Goal: Task Accomplishment & Management: Use online tool/utility

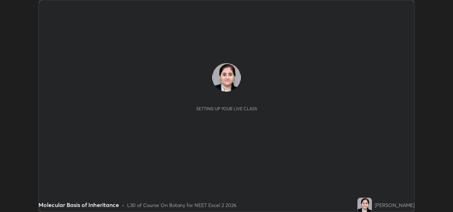
scroll to position [212, 453]
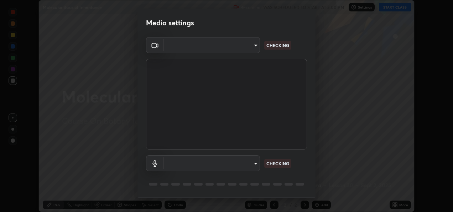
type input "d63cabba306f34ad55c3d786fa19187370b116785bcee95212038a78b431d715"
type input "default"
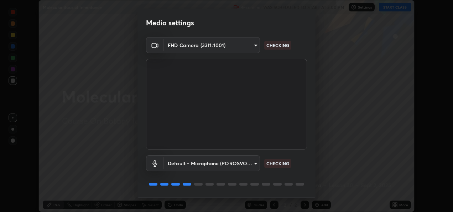
scroll to position [22, 0]
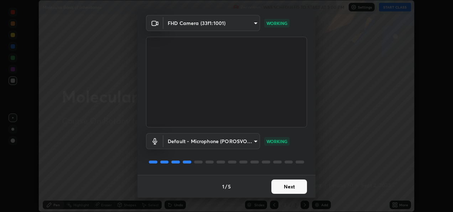
click at [281, 186] on button "Next" at bounding box center [289, 186] width 36 height 14
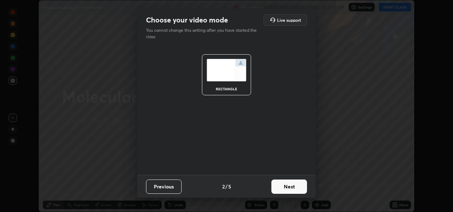
click at [284, 185] on button "Next" at bounding box center [289, 186] width 36 height 14
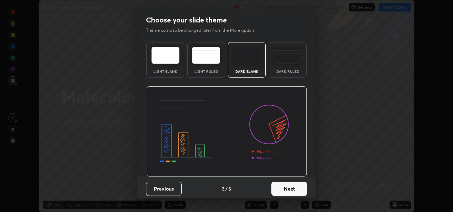
click at [284, 186] on button "Next" at bounding box center [289, 188] width 36 height 14
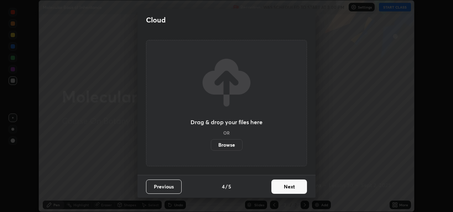
click at [282, 186] on button "Next" at bounding box center [289, 186] width 36 height 14
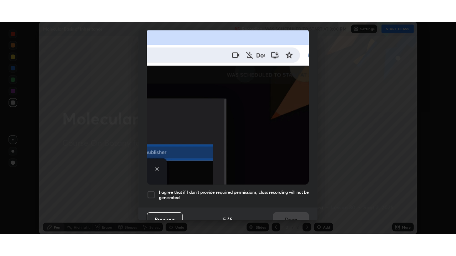
scroll to position [167, 0]
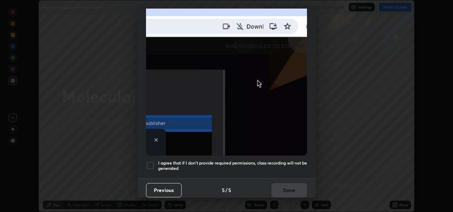
click at [149, 162] on div at bounding box center [150, 165] width 9 height 9
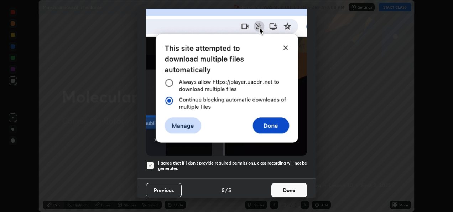
click at [286, 187] on button "Done" at bounding box center [289, 190] width 36 height 14
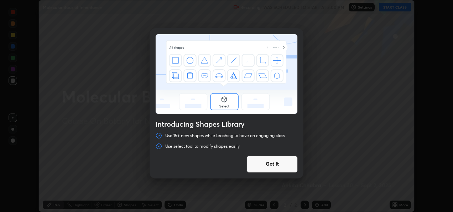
click at [392, 202] on div "Introducing Shapes Library Use 15+ new shapes while teaching to have an engagin…" at bounding box center [226, 106] width 453 height 212
click at [324, 173] on div "Introducing Shapes Library Use 15+ new shapes while teaching to have an engagin…" at bounding box center [226, 106] width 453 height 212
click at [297, 160] on button "Got it" at bounding box center [272, 163] width 51 height 17
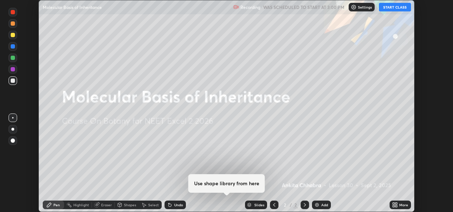
click at [400, 204] on div "More" at bounding box center [403, 205] width 9 height 4
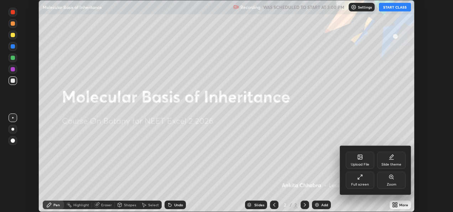
click at [359, 177] on icon at bounding box center [359, 178] width 2 height 2
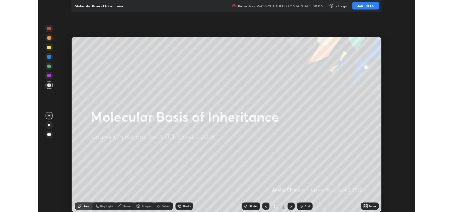
scroll to position [256, 456]
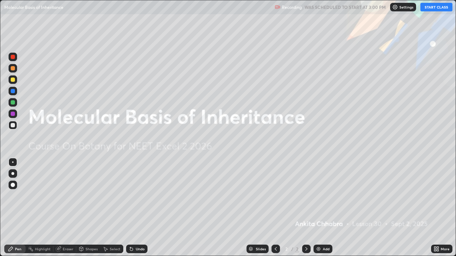
click at [431, 7] on button "START CLASS" at bounding box center [436, 7] width 32 height 9
click at [437, 211] on icon at bounding box center [438, 248] width 2 height 2
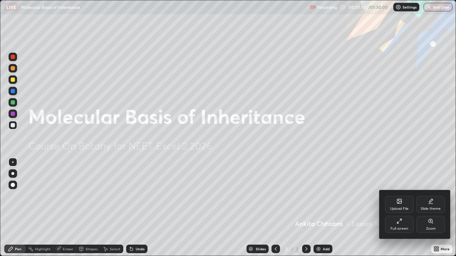
click at [403, 211] on div "Full screen" at bounding box center [399, 224] width 28 height 17
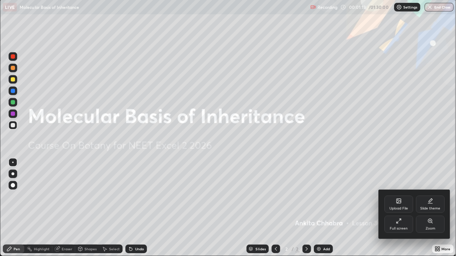
scroll to position [35411, 35170]
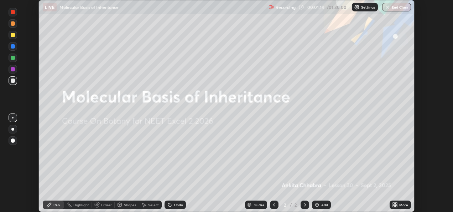
click at [318, 204] on img at bounding box center [317, 205] width 6 height 6
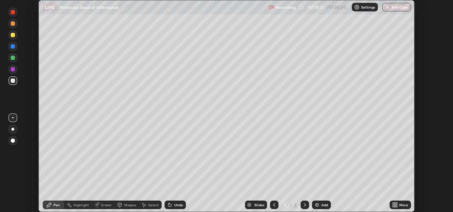
click at [394, 203] on icon at bounding box center [394, 203] width 2 height 2
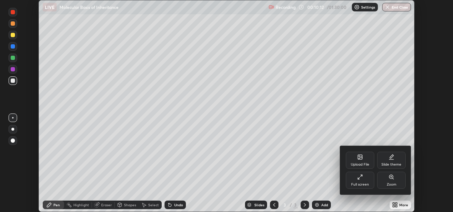
click at [364, 183] on div "Full screen" at bounding box center [360, 184] width 18 height 4
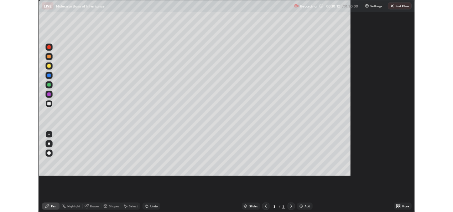
scroll to position [256, 456]
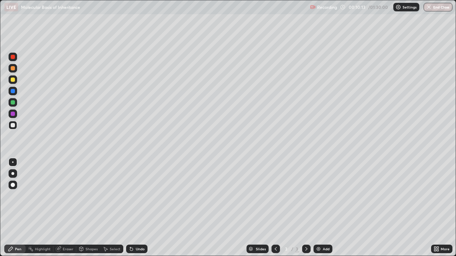
click at [15, 174] on div at bounding box center [13, 174] width 9 height 9
click at [22, 211] on div "Pen" at bounding box center [14, 249] width 21 height 9
click at [16, 70] on div at bounding box center [13, 68] width 9 height 9
click at [13, 114] on div at bounding box center [13, 114] width 4 height 4
click at [15, 79] on div at bounding box center [13, 80] width 4 height 4
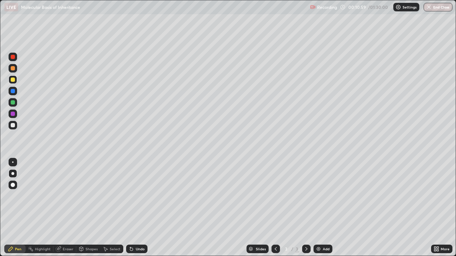
click at [16, 70] on div at bounding box center [13, 68] width 9 height 9
click at [16, 103] on div at bounding box center [13, 102] width 9 height 9
click at [139, 211] on div "Undo" at bounding box center [140, 250] width 9 height 4
click at [137, 211] on div "Undo" at bounding box center [140, 250] width 9 height 4
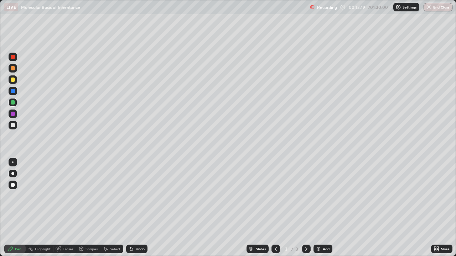
click at [435, 211] on icon at bounding box center [435, 248] width 2 height 2
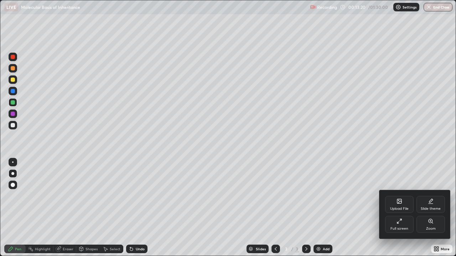
click at [391, 211] on div "Full screen" at bounding box center [399, 224] width 28 height 17
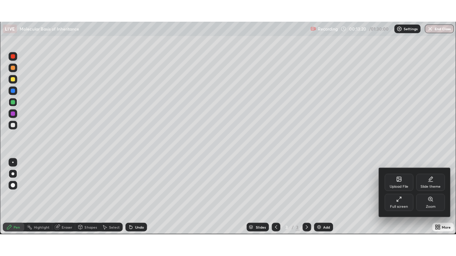
scroll to position [35411, 35170]
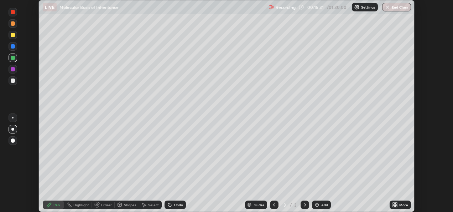
click at [394, 202] on icon at bounding box center [394, 203] width 2 height 2
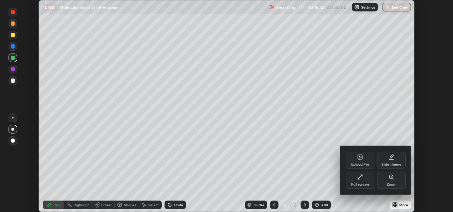
click at [361, 182] on div "Full screen" at bounding box center [360, 184] width 18 height 4
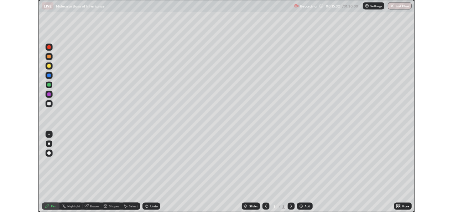
scroll to position [256, 456]
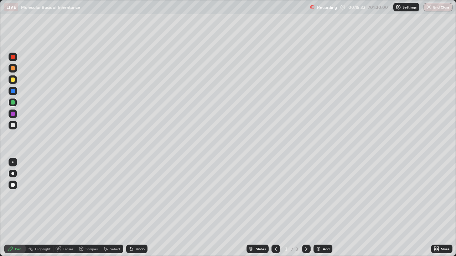
click at [319, 211] on img at bounding box center [319, 250] width 6 height 6
click at [15, 114] on div at bounding box center [13, 114] width 4 height 4
click at [12, 69] on div at bounding box center [13, 68] width 4 height 4
click at [139, 211] on div "Undo" at bounding box center [140, 250] width 9 height 4
click at [138, 211] on div "Undo" at bounding box center [136, 249] width 21 height 9
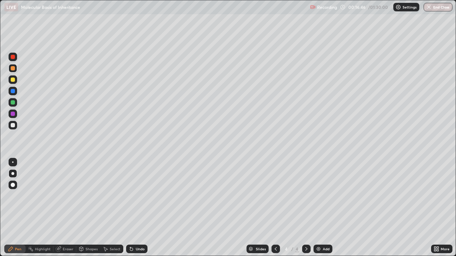
click at [15, 104] on div at bounding box center [13, 102] width 9 height 9
click at [14, 126] on div at bounding box center [13, 125] width 4 height 4
click at [136, 211] on div "Undo" at bounding box center [140, 250] width 9 height 4
click at [16, 115] on div at bounding box center [13, 114] width 9 height 9
click at [14, 102] on div at bounding box center [13, 102] width 4 height 4
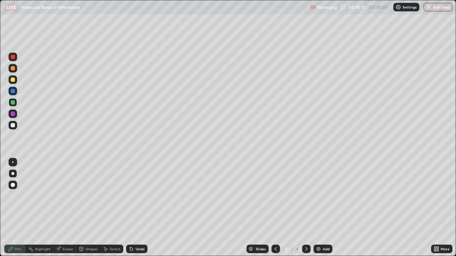
click at [13, 126] on div at bounding box center [13, 125] width 4 height 4
click at [317, 211] on img at bounding box center [319, 250] width 6 height 6
click at [13, 91] on div at bounding box center [13, 91] width 4 height 4
click at [13, 103] on div at bounding box center [13, 102] width 4 height 4
click at [14, 93] on div at bounding box center [13, 91] width 4 height 4
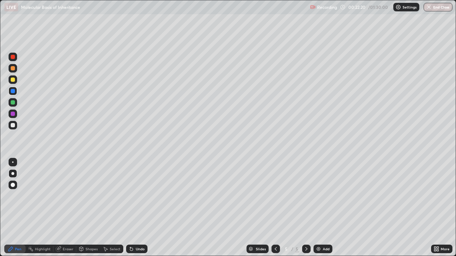
click at [16, 104] on div at bounding box center [13, 102] width 9 height 9
click at [136, 211] on div "Undo" at bounding box center [140, 250] width 9 height 4
click at [14, 113] on div at bounding box center [13, 114] width 4 height 4
click at [13, 123] on div at bounding box center [13, 125] width 9 height 9
click at [15, 93] on div at bounding box center [13, 91] width 4 height 4
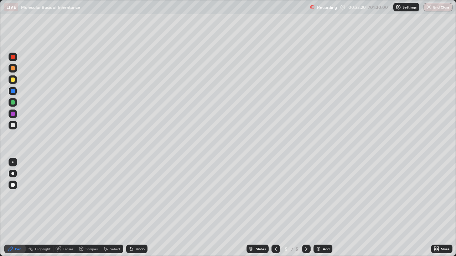
click at [16, 113] on div at bounding box center [13, 114] width 9 height 9
click at [14, 81] on div at bounding box center [13, 80] width 4 height 4
click at [133, 211] on icon at bounding box center [132, 250] width 6 height 6
click at [131, 211] on icon at bounding box center [131, 249] width 3 height 3
click at [136, 211] on div "Undo" at bounding box center [140, 250] width 9 height 4
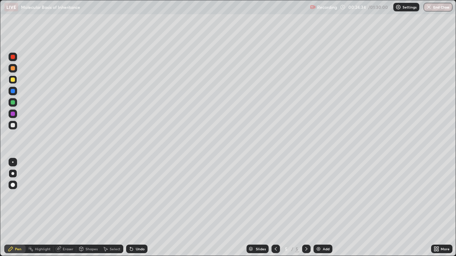
click at [136, 211] on div "Undo" at bounding box center [140, 250] width 9 height 4
click at [134, 211] on div "Undo" at bounding box center [136, 249] width 21 height 9
click at [13, 92] on div at bounding box center [13, 91] width 4 height 4
click at [134, 211] on div "Undo" at bounding box center [136, 249] width 21 height 9
click at [12, 128] on div at bounding box center [13, 125] width 9 height 9
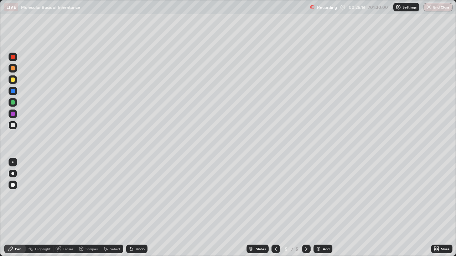
click at [17, 115] on div at bounding box center [13, 114] width 9 height 9
click at [14, 79] on div at bounding box center [13, 80] width 4 height 4
click at [133, 211] on icon at bounding box center [132, 250] width 6 height 6
click at [134, 211] on div "Undo" at bounding box center [136, 249] width 21 height 9
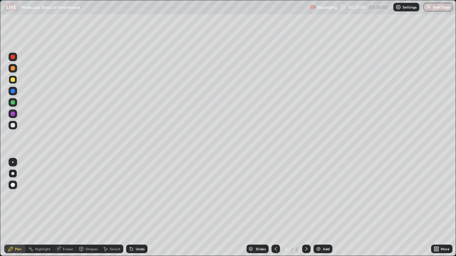
click at [138, 211] on div "Undo" at bounding box center [140, 250] width 9 height 4
click at [16, 128] on div at bounding box center [13, 125] width 9 height 9
click at [136, 211] on div "Undo" at bounding box center [140, 250] width 9 height 4
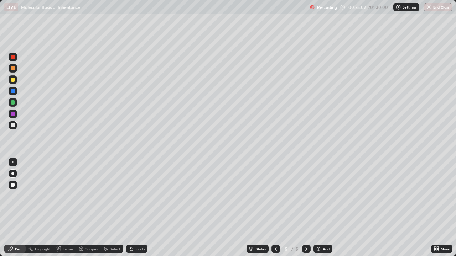
click at [139, 211] on div "Undo" at bounding box center [140, 250] width 9 height 4
click at [138, 211] on div "Undo" at bounding box center [140, 250] width 9 height 4
click at [133, 211] on icon at bounding box center [132, 250] width 6 height 6
click at [319, 211] on img at bounding box center [319, 250] width 6 height 6
click at [16, 92] on div at bounding box center [13, 91] width 9 height 9
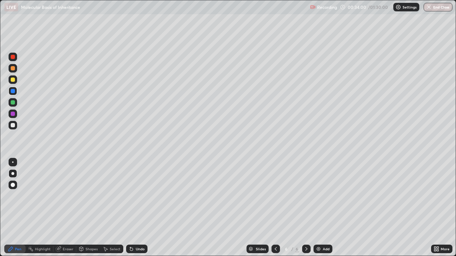
click at [13, 103] on div at bounding box center [13, 102] width 4 height 4
click at [13, 91] on div at bounding box center [13, 91] width 4 height 4
click at [13, 103] on div at bounding box center [13, 102] width 4 height 4
click at [15, 114] on div at bounding box center [13, 114] width 9 height 9
click at [13, 103] on div at bounding box center [13, 102] width 4 height 4
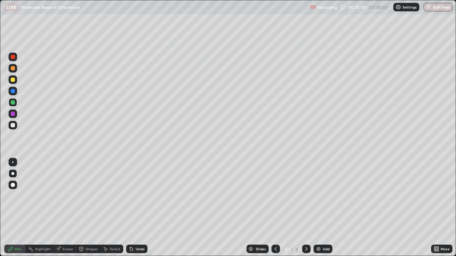
click at [15, 94] on div at bounding box center [13, 91] width 9 height 9
click at [16, 82] on div at bounding box center [13, 80] width 9 height 9
click at [16, 57] on div at bounding box center [13, 57] width 9 height 9
click at [67, 211] on div "Eraser" at bounding box center [64, 249] width 23 height 9
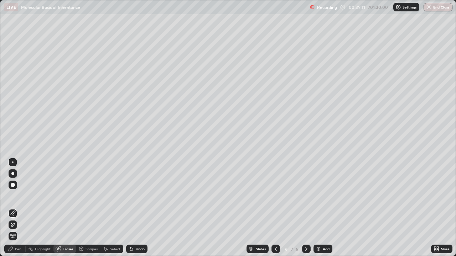
click at [110, 211] on div "Select" at bounding box center [115, 250] width 11 height 4
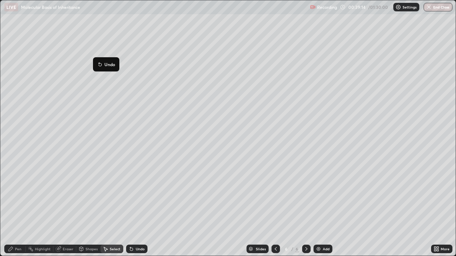
click at [93, 201] on div "0 ° Undo Copy Duplicate Duplicate to new slide Delete" at bounding box center [227, 128] width 455 height 256
click at [21, 211] on div "Pen" at bounding box center [14, 249] width 21 height 9
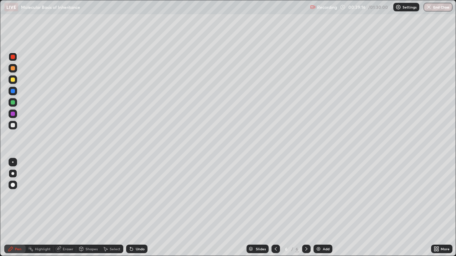
click at [13, 125] on div at bounding box center [13, 125] width 4 height 4
click at [140, 211] on div "Undo" at bounding box center [140, 250] width 9 height 4
click at [15, 103] on div at bounding box center [13, 102] width 4 height 4
click at [439, 211] on icon at bounding box center [437, 250] width 6 height 6
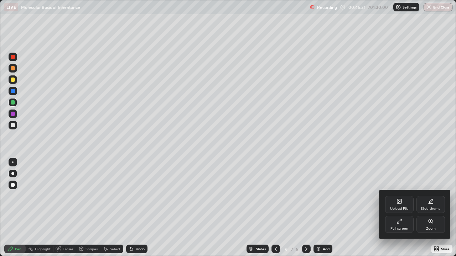
click at [402, 211] on div "Full screen" at bounding box center [399, 224] width 28 height 17
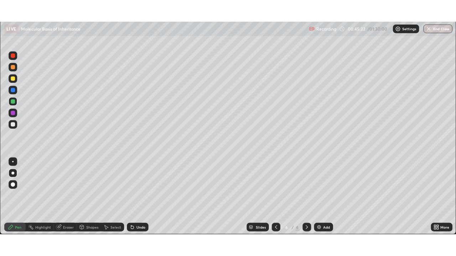
scroll to position [35411, 35170]
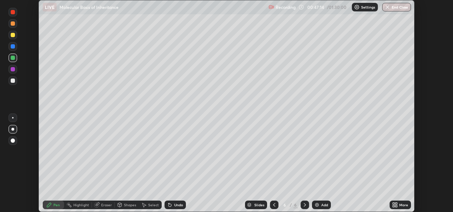
click at [394, 206] on icon at bounding box center [394, 206] width 2 height 2
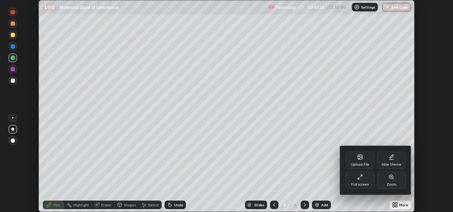
click at [365, 181] on div "Full screen" at bounding box center [360, 179] width 28 height 17
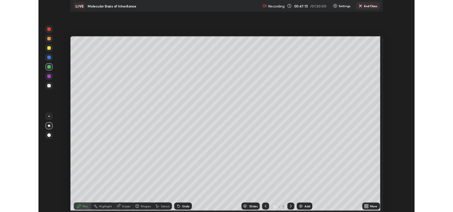
scroll to position [256, 456]
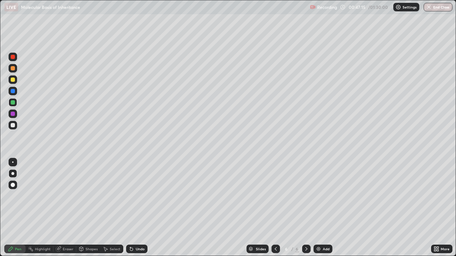
click at [323, 211] on div "Add" at bounding box center [326, 250] width 7 height 4
click at [16, 104] on div at bounding box center [13, 102] width 9 height 9
click at [17, 89] on div at bounding box center [13, 91] width 9 height 9
click at [13, 103] on div at bounding box center [13, 102] width 4 height 4
click at [16, 79] on div at bounding box center [13, 80] width 9 height 9
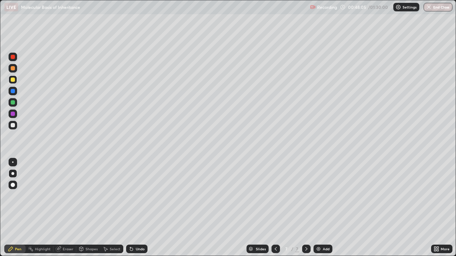
click at [13, 114] on div at bounding box center [13, 114] width 4 height 4
click at [139, 211] on div "Undo" at bounding box center [140, 250] width 9 height 4
click at [140, 211] on div "Undo" at bounding box center [140, 250] width 9 height 4
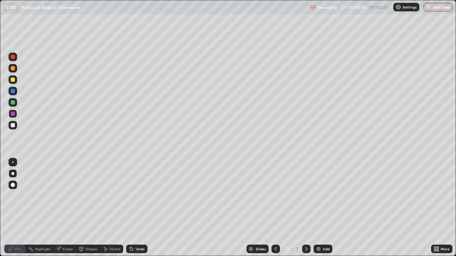
click at [13, 91] on div at bounding box center [13, 91] width 4 height 4
click at [15, 103] on div at bounding box center [13, 102] width 4 height 4
click at [130, 211] on icon at bounding box center [130, 248] width 1 height 1
click at [130, 211] on icon at bounding box center [131, 249] width 3 height 3
click at [133, 211] on icon at bounding box center [132, 250] width 6 height 6
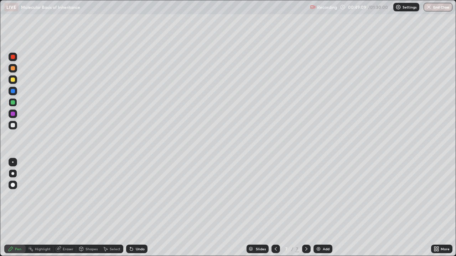
click at [131, 211] on div "Undo" at bounding box center [136, 249] width 21 height 9
click at [138, 211] on div "Undo" at bounding box center [140, 250] width 9 height 4
click at [14, 59] on div at bounding box center [13, 57] width 9 height 9
click at [275, 211] on icon at bounding box center [276, 250] width 6 height 6
click at [306, 211] on icon at bounding box center [307, 250] width 6 height 6
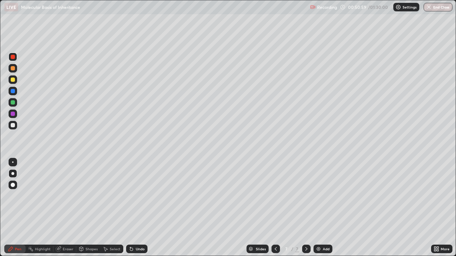
click at [14, 113] on div at bounding box center [13, 114] width 4 height 4
click at [15, 115] on div at bounding box center [13, 114] width 4 height 4
click at [13, 103] on div at bounding box center [13, 102] width 4 height 4
click at [15, 115] on div at bounding box center [13, 114] width 9 height 9
click at [136, 211] on div "Undo" at bounding box center [136, 249] width 21 height 9
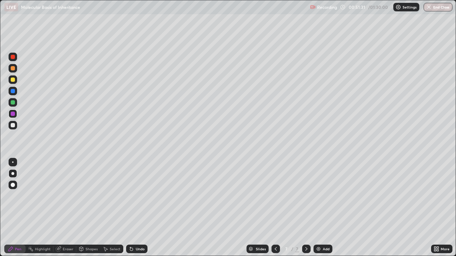
click at [14, 79] on div at bounding box center [13, 80] width 4 height 4
click at [137, 211] on div "Undo" at bounding box center [140, 250] width 9 height 4
click at [139, 211] on div "Undo" at bounding box center [136, 249] width 21 height 9
click at [13, 56] on div at bounding box center [13, 57] width 4 height 4
click at [320, 211] on img at bounding box center [319, 250] width 6 height 6
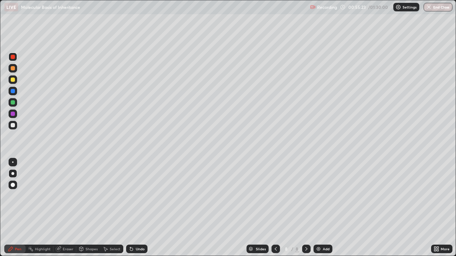
click at [13, 91] on div at bounding box center [13, 91] width 4 height 4
click at [14, 126] on div at bounding box center [13, 125] width 4 height 4
click at [137, 211] on div "Undo" at bounding box center [140, 250] width 9 height 4
click at [13, 114] on div at bounding box center [13, 114] width 4 height 4
click at [15, 80] on div at bounding box center [13, 80] width 4 height 4
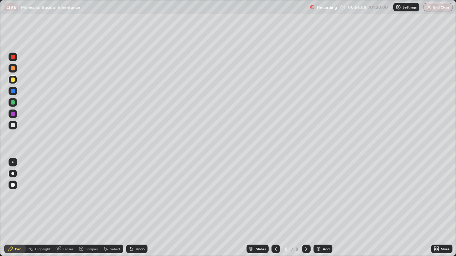
click at [13, 91] on div at bounding box center [13, 91] width 4 height 4
click at [15, 104] on div at bounding box center [13, 102] width 9 height 9
click at [14, 113] on div at bounding box center [13, 114] width 4 height 4
click at [134, 211] on div "Undo" at bounding box center [136, 249] width 21 height 9
click at [12, 80] on div at bounding box center [13, 80] width 4 height 4
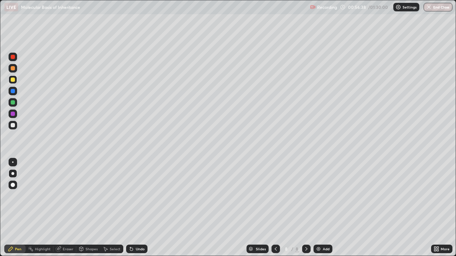
click at [15, 59] on div at bounding box center [13, 57] width 9 height 9
click at [136, 211] on div "Undo" at bounding box center [140, 250] width 9 height 4
click at [144, 211] on div "Undo" at bounding box center [136, 249] width 21 height 9
click at [436, 211] on icon at bounding box center [435, 248] width 2 height 2
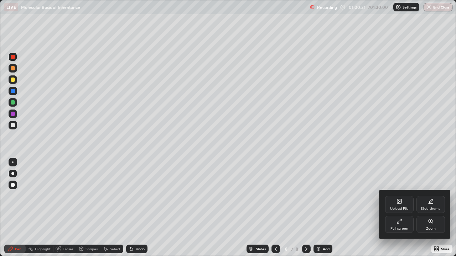
click at [399, 211] on div "Full screen" at bounding box center [399, 224] width 28 height 17
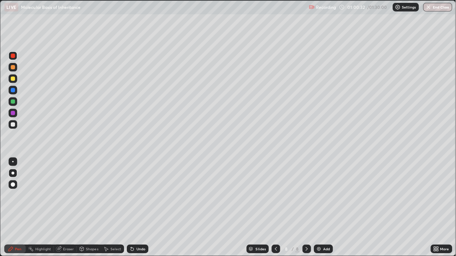
scroll to position [35411, 35170]
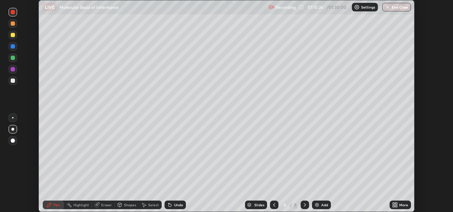
click at [394, 204] on icon at bounding box center [395, 205] width 6 height 6
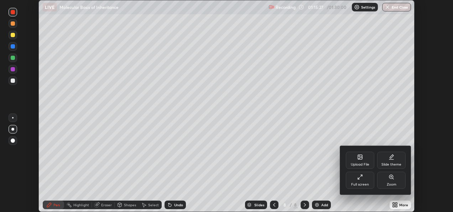
click at [367, 185] on div "Full screen" at bounding box center [360, 184] width 18 height 4
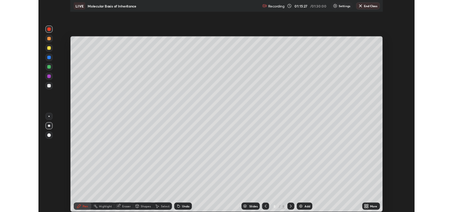
scroll to position [256, 456]
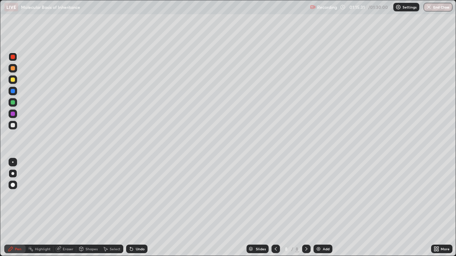
click at [13, 92] on div at bounding box center [13, 91] width 4 height 4
click at [318, 211] on img at bounding box center [319, 250] width 6 height 6
click at [14, 104] on div at bounding box center [13, 102] width 4 height 4
click at [13, 114] on div at bounding box center [13, 114] width 4 height 4
click at [16, 127] on div at bounding box center [13, 125] width 9 height 9
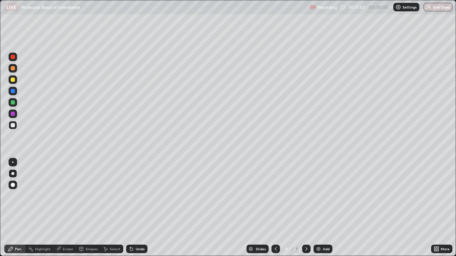
click at [15, 103] on div at bounding box center [13, 102] width 4 height 4
click at [16, 116] on div at bounding box center [13, 114] width 9 height 9
click at [15, 103] on div at bounding box center [13, 102] width 4 height 4
click at [16, 93] on div at bounding box center [13, 91] width 9 height 9
click at [14, 81] on div at bounding box center [13, 80] width 4 height 4
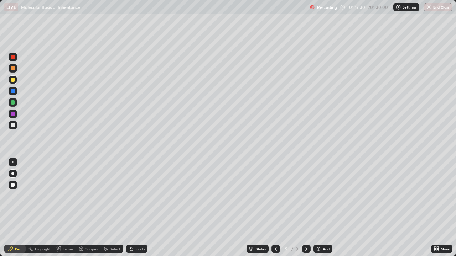
click at [16, 104] on div at bounding box center [13, 102] width 9 height 9
click at [13, 125] on div at bounding box center [13, 125] width 4 height 4
click at [13, 58] on div at bounding box center [13, 57] width 4 height 4
click at [72, 211] on div "Eraser" at bounding box center [68, 250] width 11 height 4
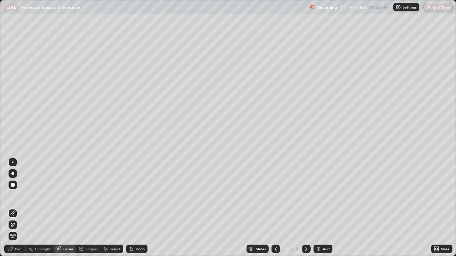
click at [20, 211] on div "Pen" at bounding box center [18, 250] width 6 height 4
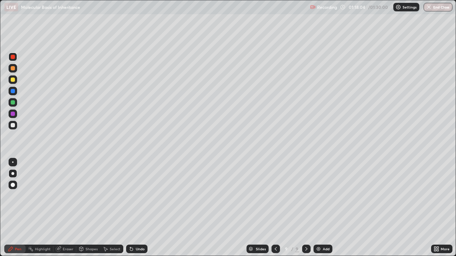
click at [13, 91] on div at bounding box center [13, 91] width 4 height 4
click at [14, 103] on div at bounding box center [13, 102] width 4 height 4
click at [431, 9] on img "button" at bounding box center [429, 7] width 6 height 6
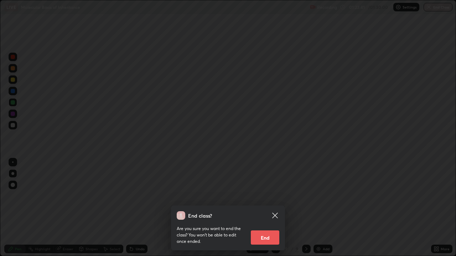
click at [269, 211] on button "End" at bounding box center [265, 238] width 28 height 14
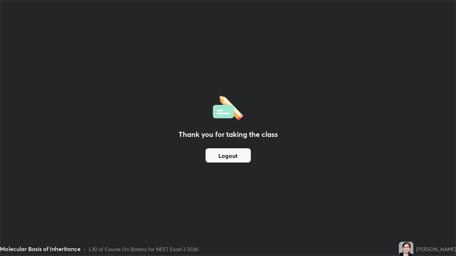
click at [240, 154] on button "Logout" at bounding box center [228, 156] width 45 height 14
click at [239, 155] on button "Logout" at bounding box center [228, 156] width 45 height 14
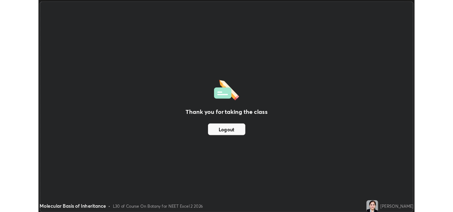
scroll to position [35411, 35170]
